Goal: Task Accomplishment & Management: Use online tool/utility

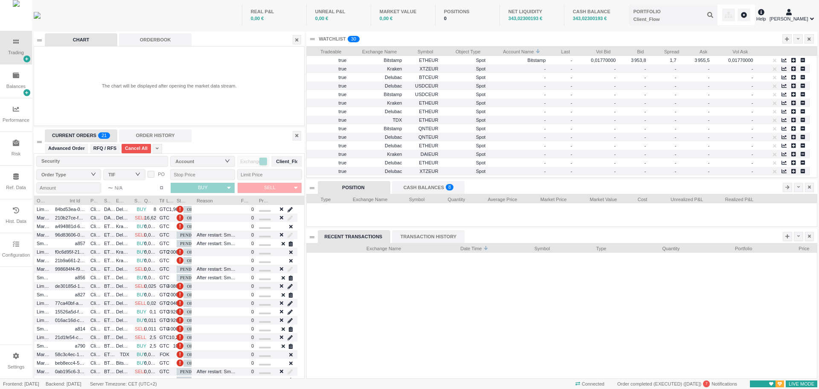
scroll to position [183, 271]
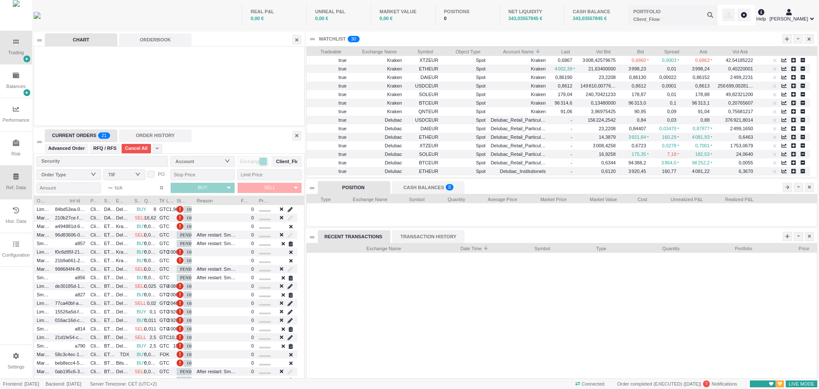
click at [16, 180] on icon at bounding box center [16, 176] width 6 height 6
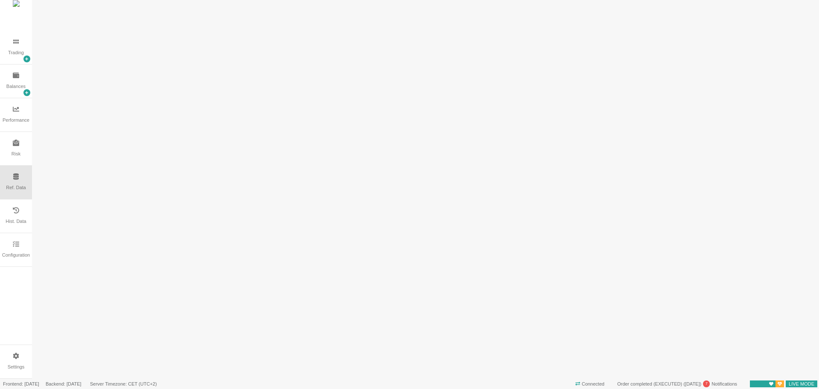
scroll to position [0, 0]
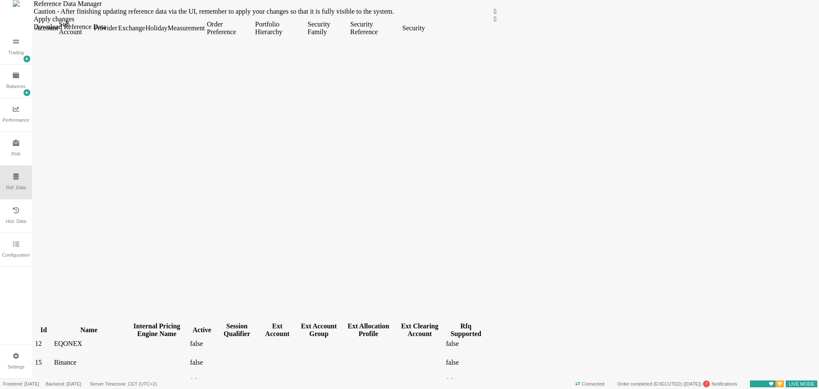
click at [424, 32] on div "Security" at bounding box center [413, 28] width 22 height 8
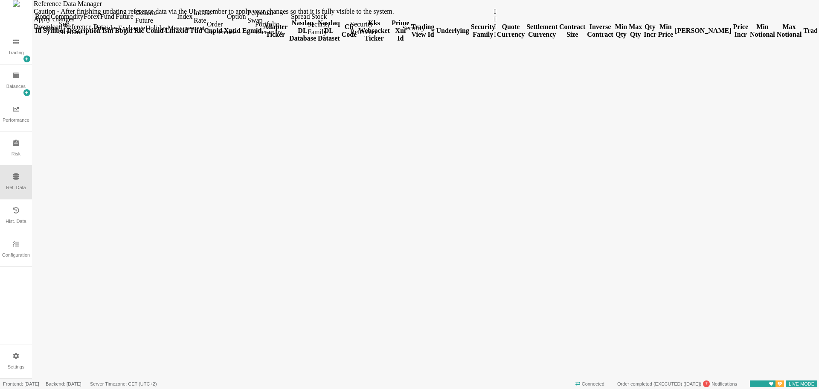
click at [253, 36] on div "Order Preference" at bounding box center [230, 27] width 47 height 15
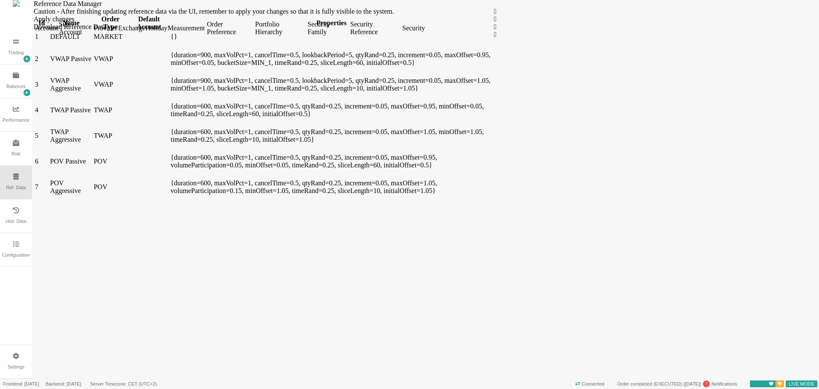
click at [57, 32] on div "Account" at bounding box center [46, 28] width 22 height 8
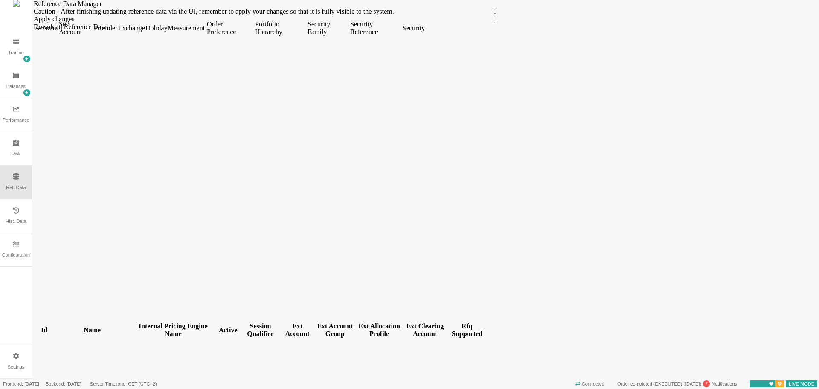
scroll to position [359, 0]
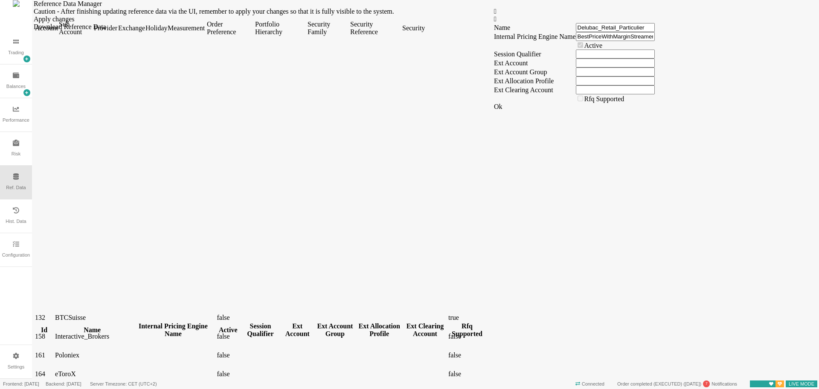
click at [92, 36] on div "Sub Account" at bounding box center [75, 27] width 33 height 15
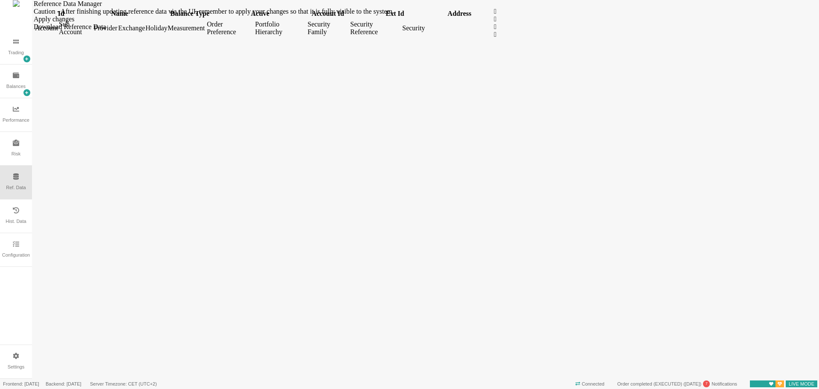
click at [116, 32] on div "Provider" at bounding box center [105, 28] width 23 height 8
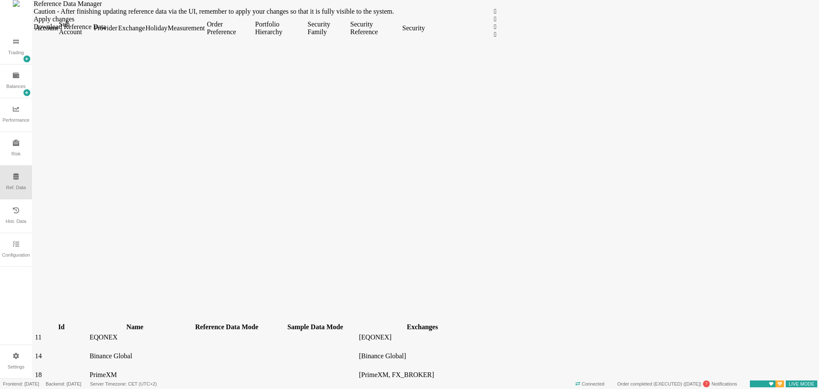
click at [144, 32] on div "Exchange" at bounding box center [131, 28] width 26 height 8
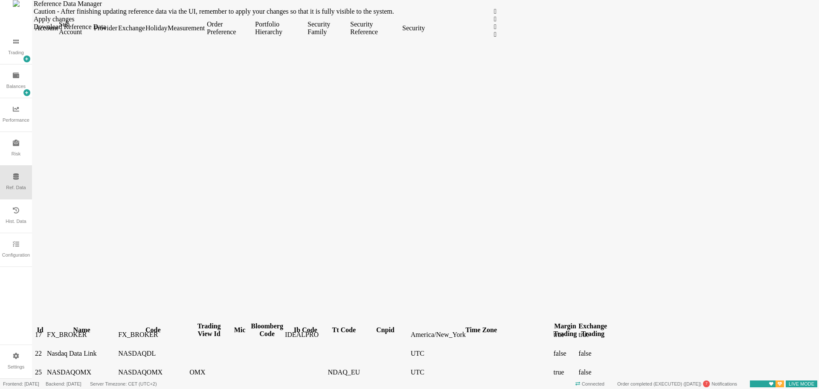
scroll to position [0, 0]
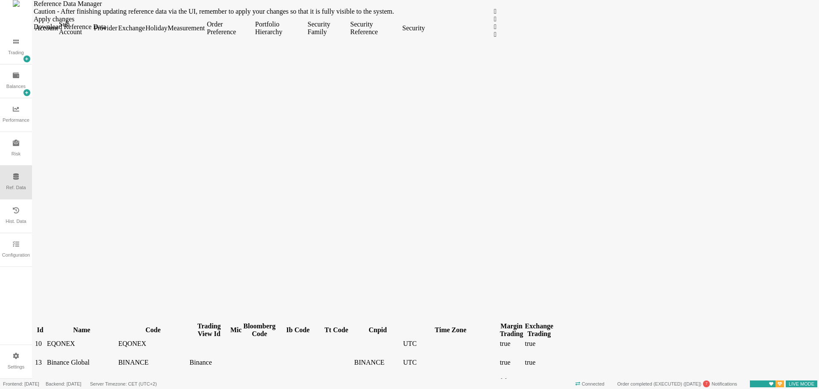
click at [85, 326] on div "Name" at bounding box center [82, 330] width 70 height 8
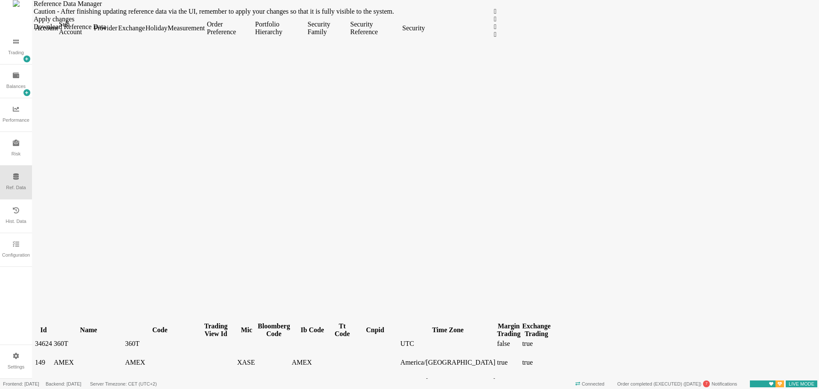
click at [166, 32] on div "Holiday" at bounding box center [156, 28] width 20 height 8
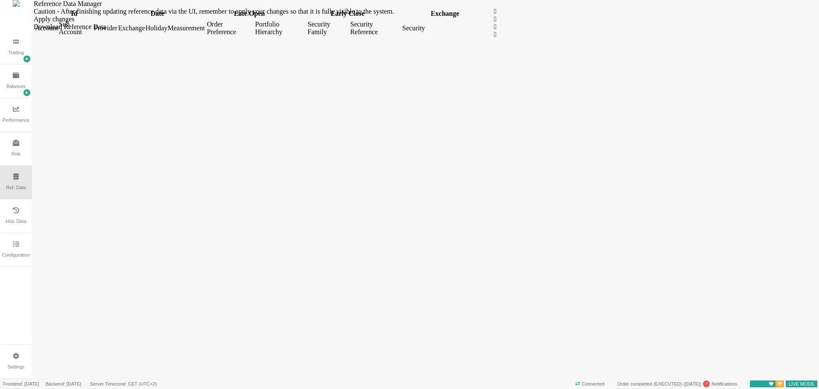
click at [205, 32] on div "Measurement" at bounding box center [187, 28] width 38 height 8
click at [253, 36] on div "Order Preference" at bounding box center [230, 27] width 47 height 15
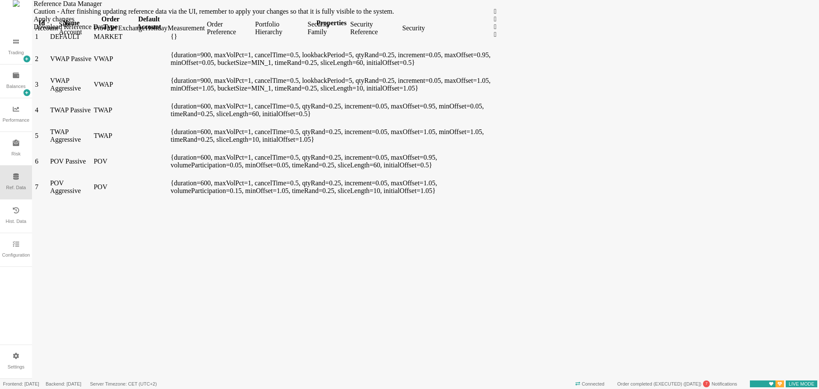
click at [306, 36] on div "Portfolio Hierarchy" at bounding box center [280, 27] width 51 height 15
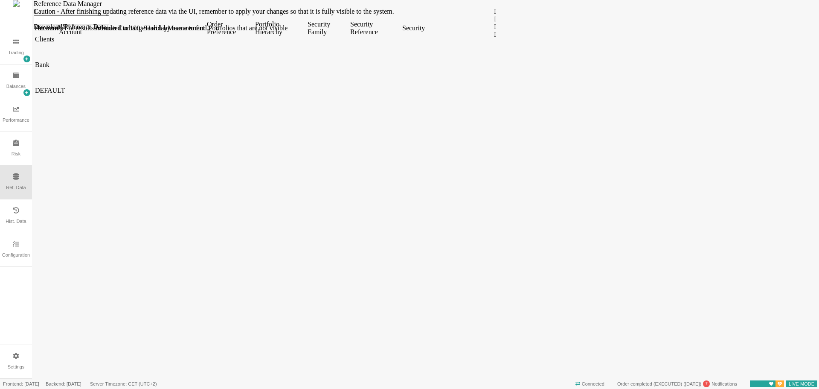
click at [349, 36] on div "Security Family" at bounding box center [328, 27] width 41 height 15
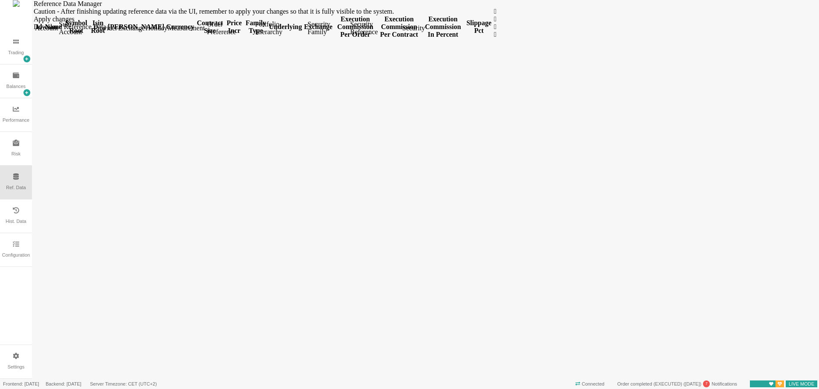
click at [306, 36] on div "Portfolio Hierarchy" at bounding box center [280, 27] width 51 height 15
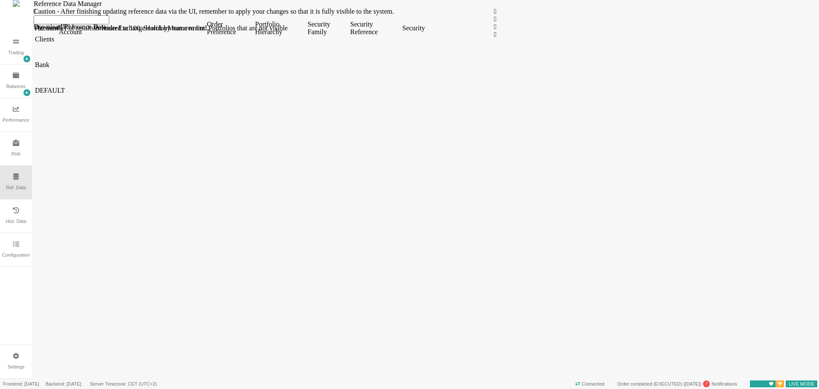
click at [35, 61] on span at bounding box center [35, 61] width 0 height 0
click at [61, 94] on span "Client_Flow" at bounding box center [52, 90] width 34 height 7
click at [20, 255] on div "Configuration" at bounding box center [16, 254] width 28 height 7
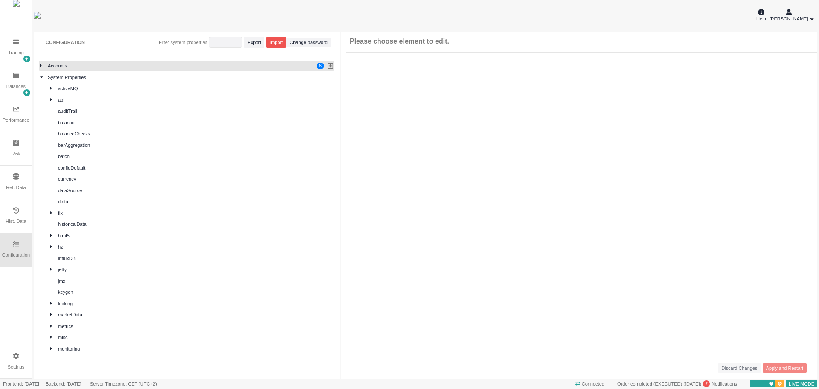
click at [41, 67] on icon at bounding box center [41, 65] width 2 height 5
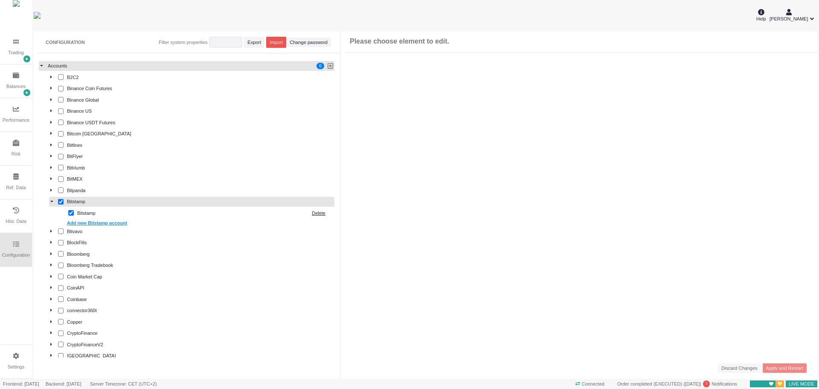
click at [52, 201] on icon at bounding box center [51, 202] width 3 height 2
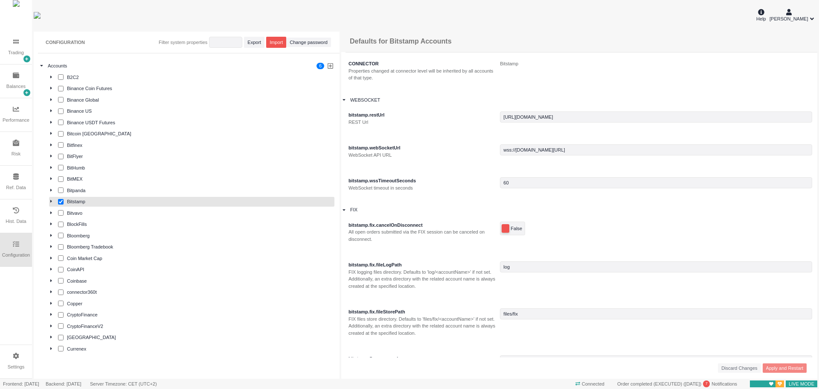
click at [51, 201] on icon at bounding box center [51, 201] width 2 height 3
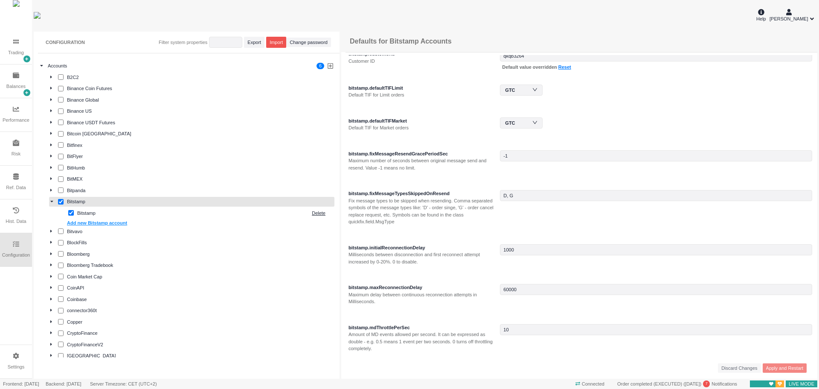
scroll to position [990, 0]
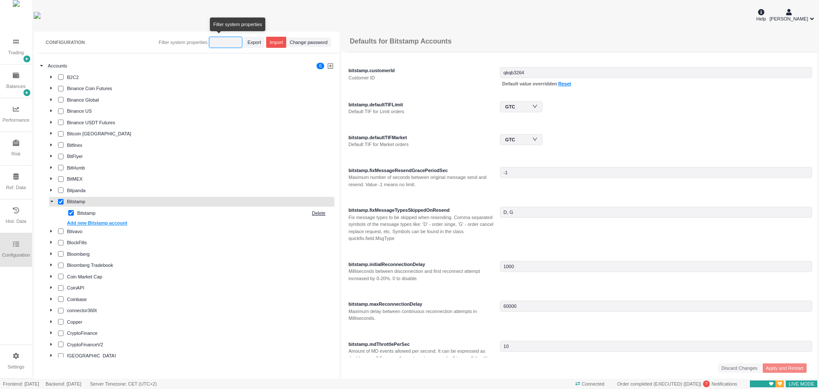
click at [220, 42] on input "string" at bounding box center [225, 42] width 33 height 11
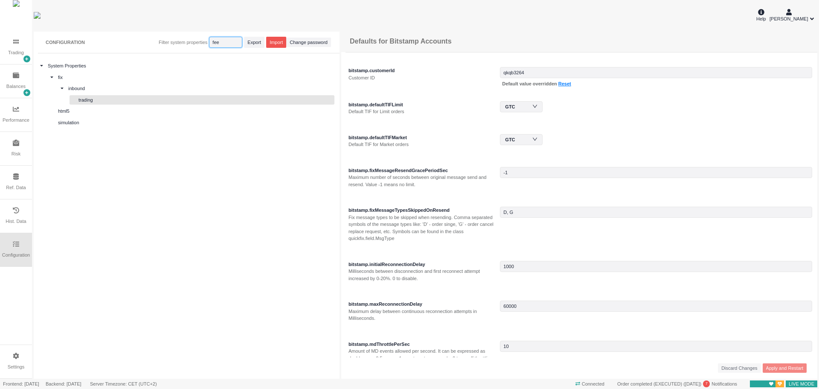
type input "fee"
click at [103, 99] on div "trading" at bounding box center [206, 99] width 255 height 7
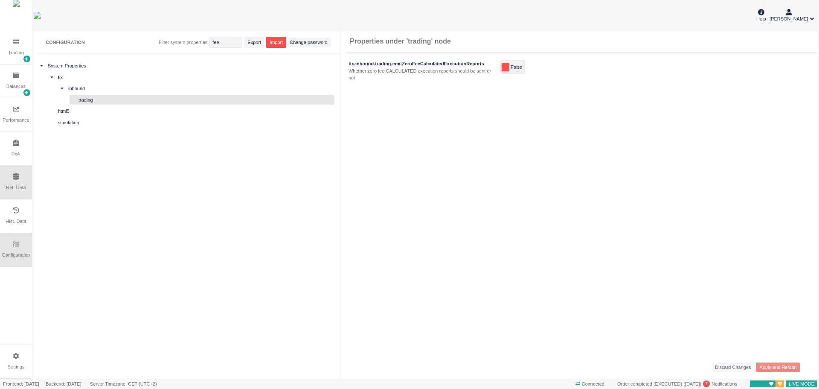
click at [12, 181] on div "Ref. Data" at bounding box center [16, 182] width 32 height 33
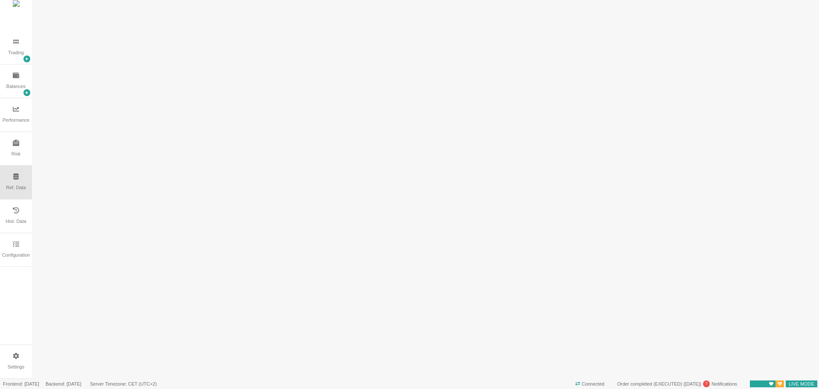
scroll to position [0, 0]
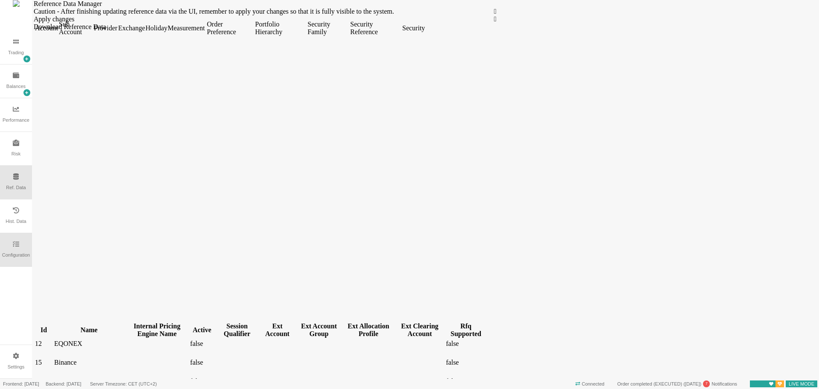
click at [17, 250] on div "Configuration" at bounding box center [16, 249] width 32 height 33
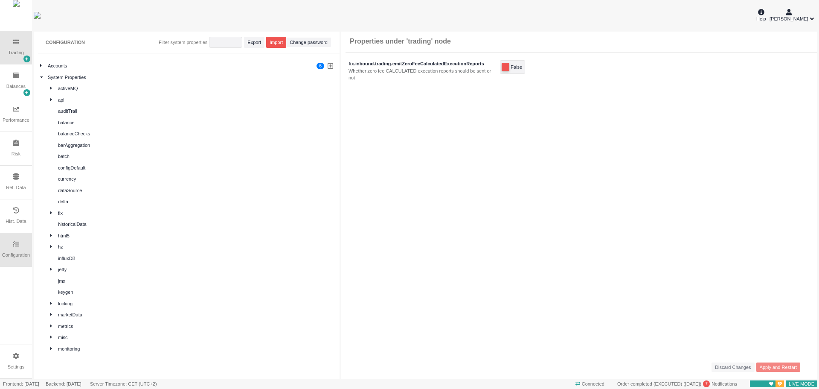
click at [12, 49] on div "Trading" at bounding box center [16, 47] width 32 height 33
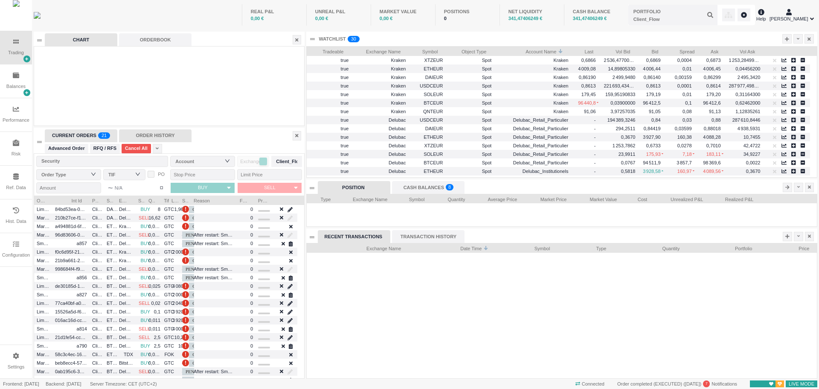
scroll to position [183, 271]
click at [154, 133] on div "ORDER HISTORY" at bounding box center [155, 135] width 73 height 13
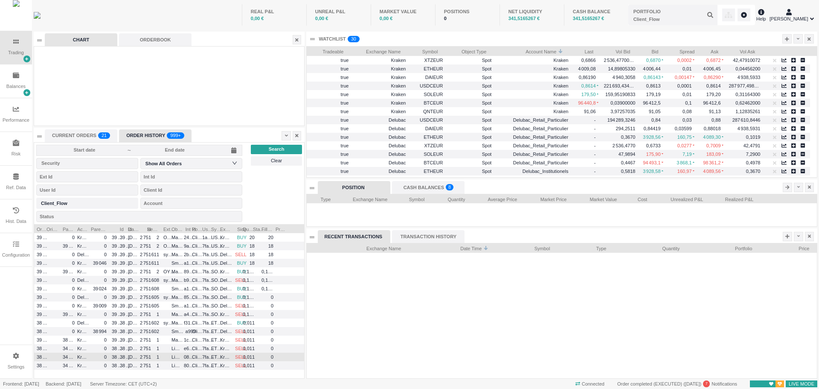
scroll to position [21, 51]
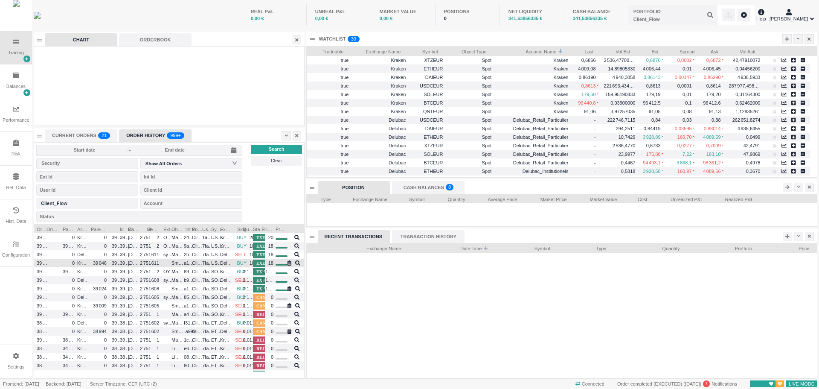
click at [131, 264] on span "[DATE] 18:55:53" at bounding box center [145, 262] width 35 height 5
click at [200, 262] on div "7fae4ea7-b3db-4845-9d1e-e75a28fb625d" at bounding box center [208, 263] width 17 height 9
click at [199, 263] on span "Client_Flow" at bounding box center [197, 263] width 11 height 10
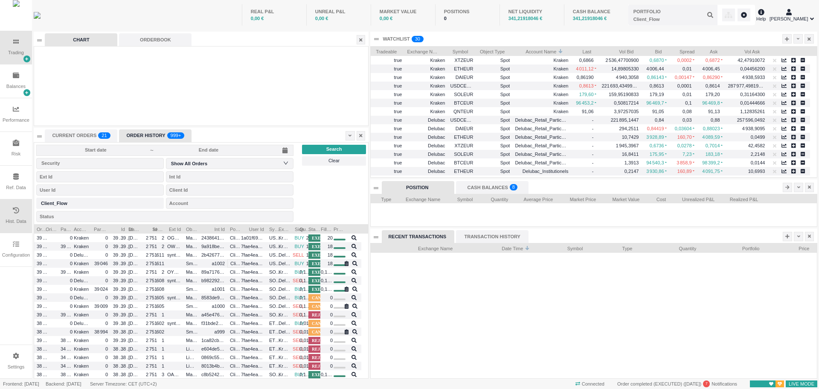
scroll to position [154, 335]
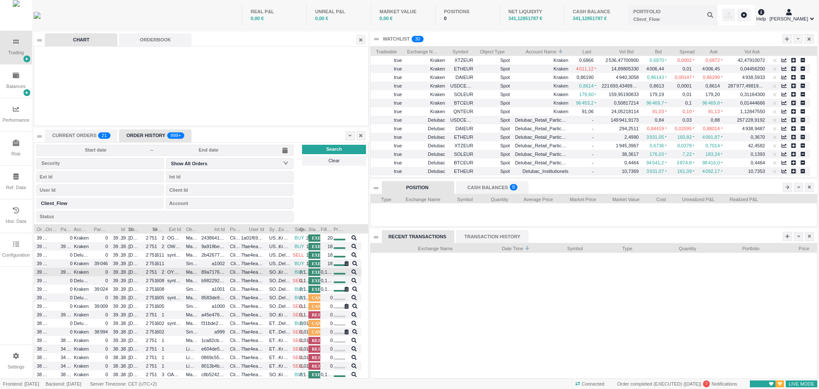
click at [260, 275] on span "7fae4ea7-b3db-4845-9d1e-e75a28fb625d" at bounding box center [252, 272] width 23 height 10
click at [292, 272] on div "BUY" at bounding box center [298, 272] width 17 height 9
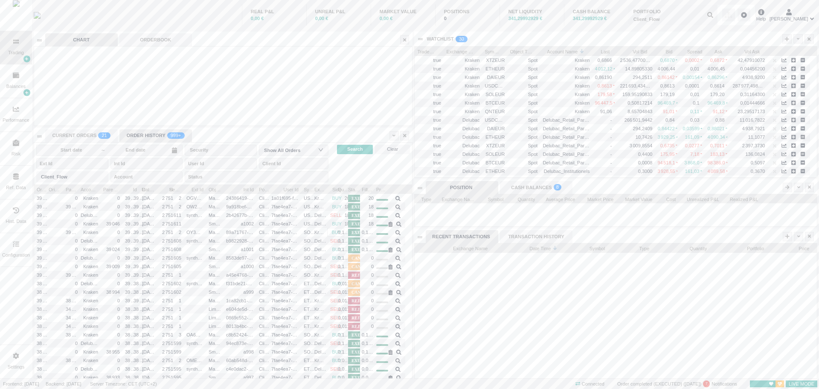
scroll to position [135, 402]
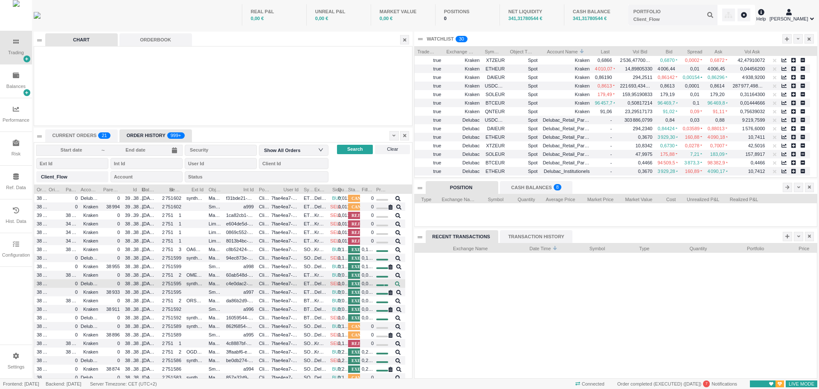
click at [398, 283] on icon at bounding box center [397, 283] width 5 height 5
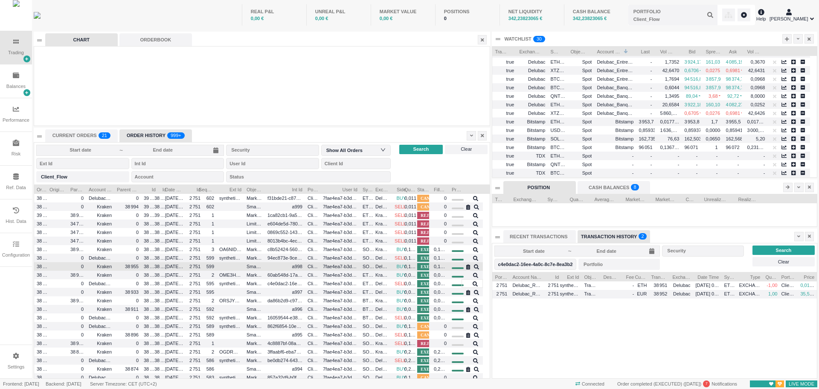
scroll to position [9, 88]
